Goal: Transaction & Acquisition: Book appointment/travel/reservation

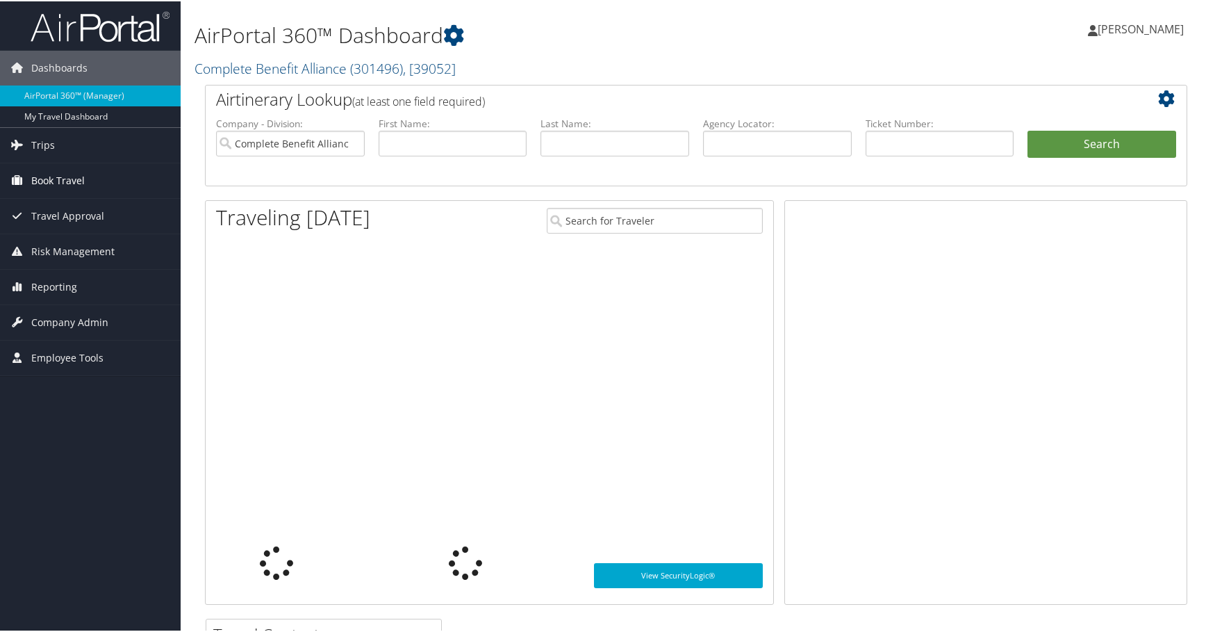
click at [27, 176] on icon at bounding box center [17, 178] width 21 height 21
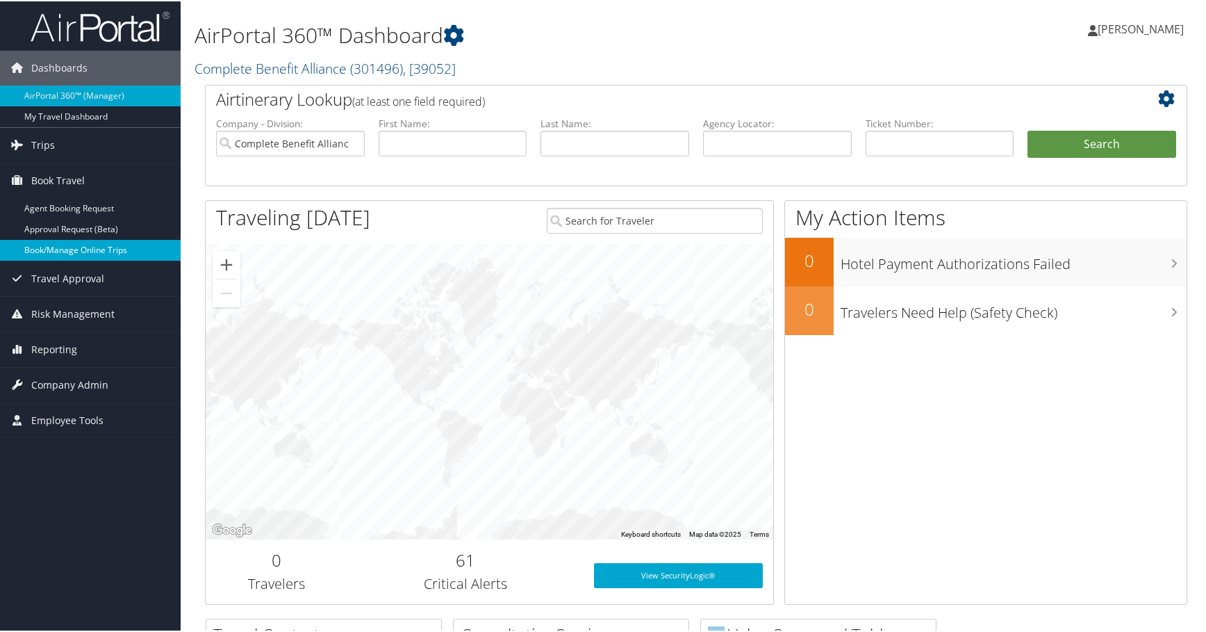
click at [33, 239] on link "Book/Manage Online Trips" at bounding box center [90, 248] width 181 height 21
